Goal: Task Accomplishment & Management: Complete application form

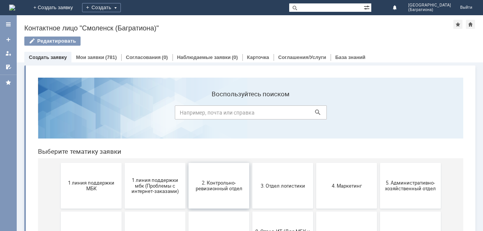
click at [213, 191] on span "2. Контрольно-ревизионный отдел" at bounding box center [219, 185] width 56 height 11
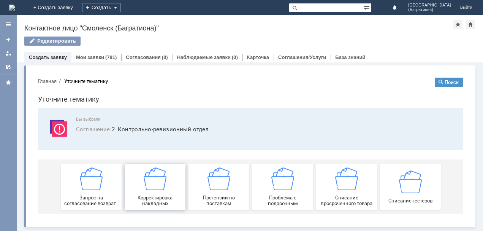
click at [149, 181] on img at bounding box center [155, 178] width 23 height 23
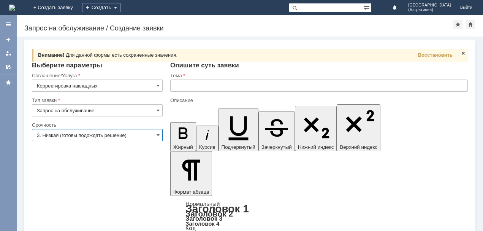
click at [146, 133] on input "3. Низкая (готовы подождать решение)" at bounding box center [97, 135] width 131 height 12
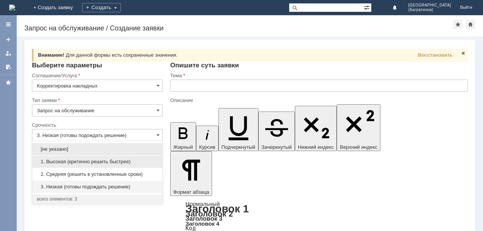
click at [88, 160] on span "1. Высокая (критично решить быстрее)" at bounding box center [97, 162] width 121 height 6
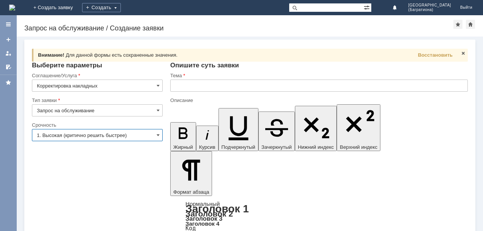
type input "1. Высокая (критично решить быстрее)"
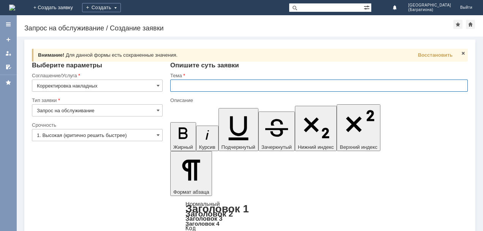
click at [183, 87] on input "text" at bounding box center [319, 85] width 298 height 12
type input "корректировка накладных"
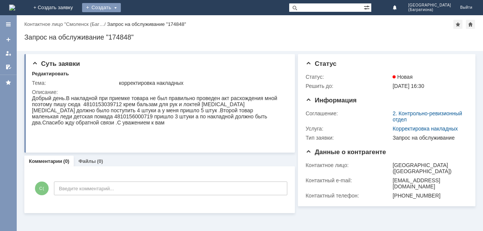
click at [121, 6] on div "Создать" at bounding box center [101, 7] width 39 height 9
click at [141, 19] on link "Заявка" at bounding box center [113, 22] width 58 height 9
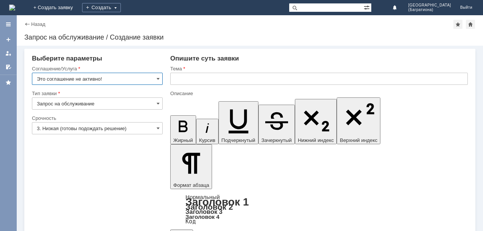
click at [161, 79] on input "Это соглашение не активно!" at bounding box center [97, 79] width 131 height 12
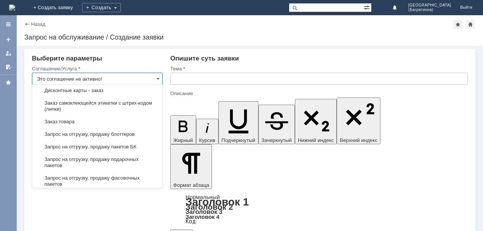
scroll to position [237, 0]
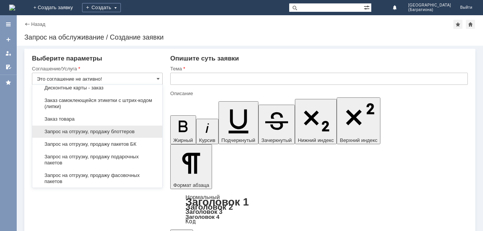
click at [119, 133] on span "Запрос на отгрузку, продажу блоттеров" at bounding box center [97, 132] width 121 height 6
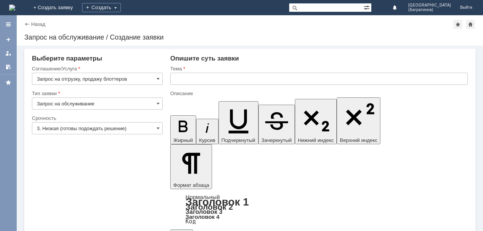
type input "Запрос на отгрузку, продажу блоттеров"
click at [135, 126] on input "3. Низкая (готовы подождать решение)" at bounding box center [97, 128] width 131 height 12
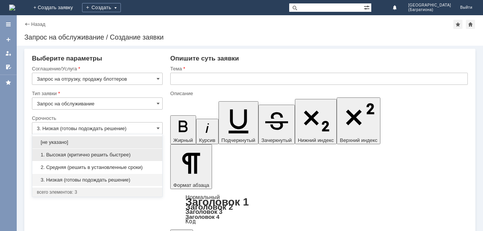
click at [94, 154] on span "1. Высокая (критично решить быстрее)" at bounding box center [97, 155] width 121 height 6
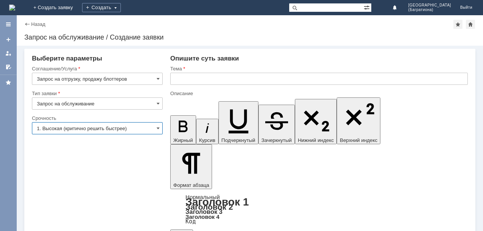
type input "1. Высокая (критично решить быстрее)"
click at [180, 77] on input "text" at bounding box center [319, 79] width 298 height 12
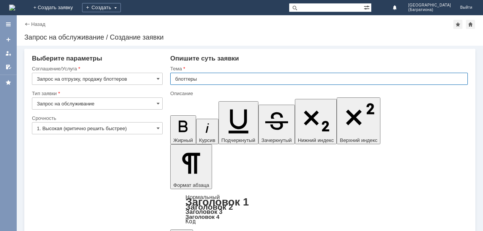
type input "блоттеры"
